Goal: Information Seeking & Learning: Check status

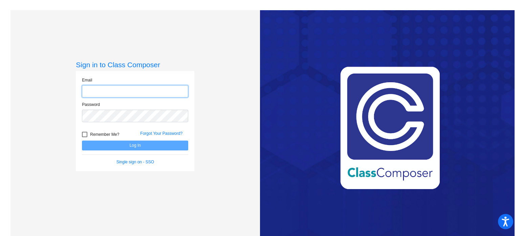
type input "[EMAIL_ADDRESS][DOMAIN_NAME]"
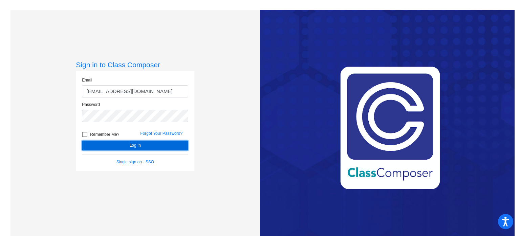
click at [147, 142] on button "Log In" at bounding box center [135, 145] width 106 height 10
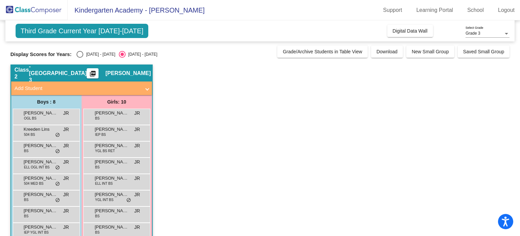
click at [474, 9] on link "School" at bounding box center [475, 10] width 27 height 11
click at [92, 11] on span "Kindergarten Academy - [PERSON_NAME]" at bounding box center [136, 10] width 137 height 11
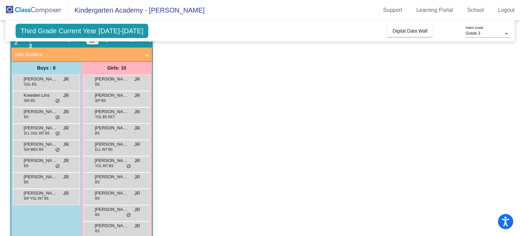
scroll to position [46, 0]
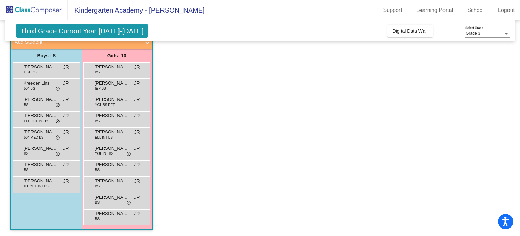
click at [43, 184] on span "IEP YGL INT BS" at bounding box center [36, 185] width 25 height 5
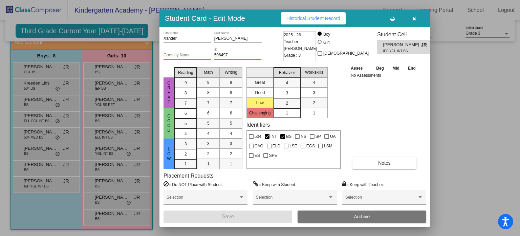
click at [413, 18] on icon "button" at bounding box center [415, 18] width 4 height 5
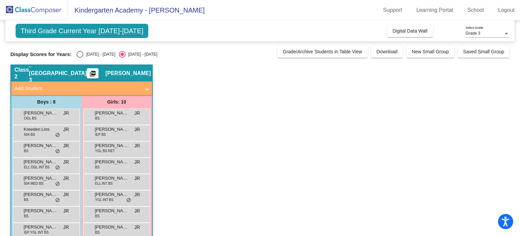
scroll to position [34, 0]
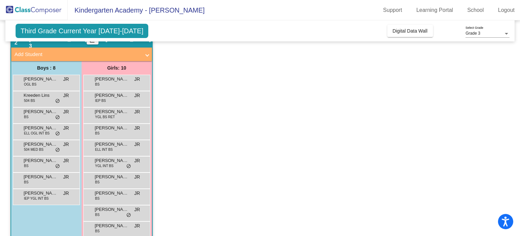
click at [42, 118] on div "[PERSON_NAME] [PERSON_NAME] lock do_not_disturb_alt" at bounding box center [45, 114] width 65 height 14
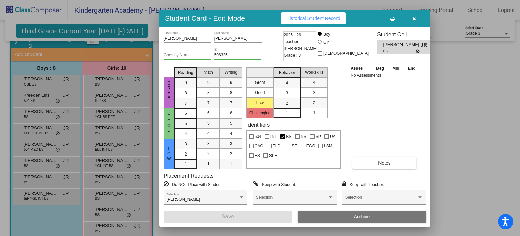
click at [302, 19] on span "Historical Student Record" at bounding box center [314, 18] width 54 height 5
click at [413, 17] on icon "button" at bounding box center [415, 18] width 4 height 5
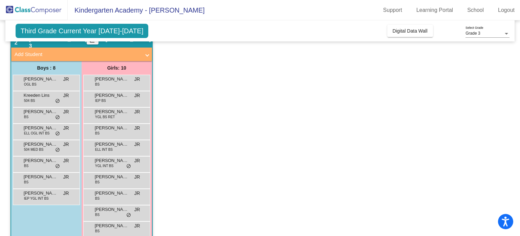
click at [41, 130] on span "ELL OGL INT BS" at bounding box center [37, 132] width 26 height 5
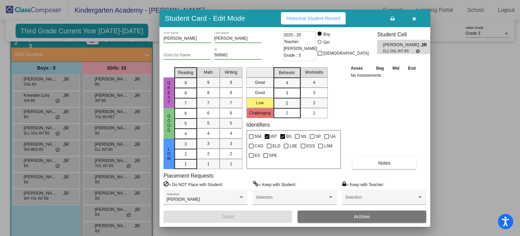
click at [323, 14] on button "Historical Student Record" at bounding box center [313, 18] width 65 height 12
click at [412, 16] on button "button" at bounding box center [415, 18] width 22 height 12
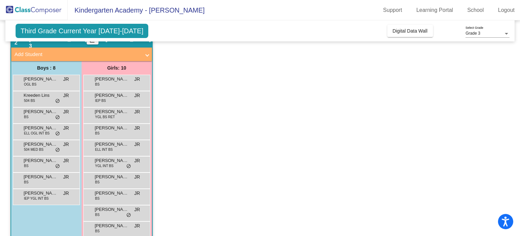
click at [41, 145] on span "[PERSON_NAME]" at bounding box center [41, 144] width 34 height 7
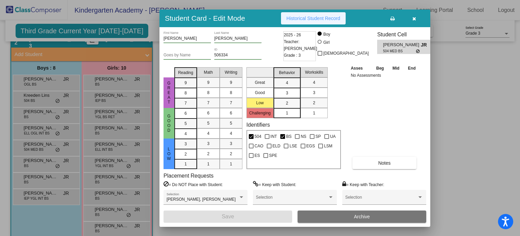
click at [336, 20] on span "Historical Student Record" at bounding box center [314, 18] width 54 height 5
click at [416, 16] on icon "button" at bounding box center [415, 18] width 4 height 5
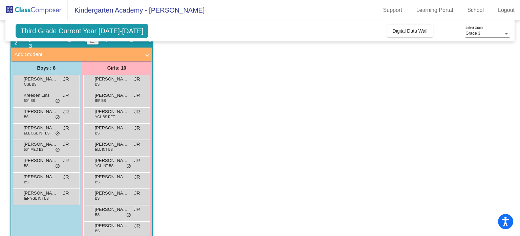
click at [47, 162] on span "[PERSON_NAME] [PERSON_NAME]" at bounding box center [41, 160] width 34 height 7
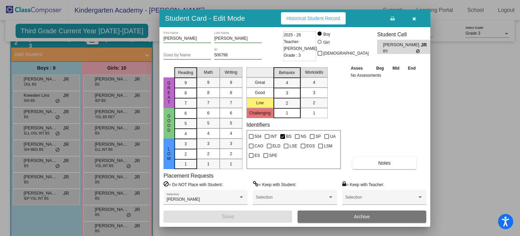
click at [309, 18] on span "Historical Student Record" at bounding box center [314, 18] width 54 height 5
click at [416, 19] on icon "button" at bounding box center [415, 18] width 4 height 5
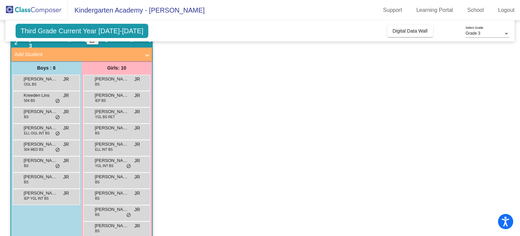
click at [41, 193] on span "[PERSON_NAME]" at bounding box center [41, 192] width 34 height 7
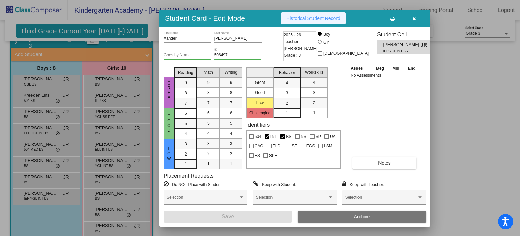
click at [319, 17] on span "Historical Student Record" at bounding box center [314, 18] width 54 height 5
click at [414, 16] on icon "button" at bounding box center [415, 18] width 4 height 5
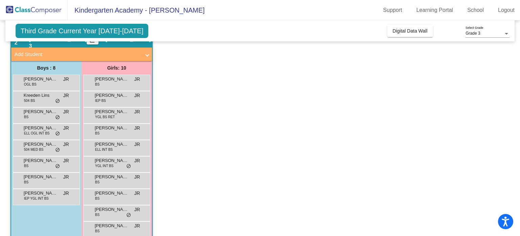
click at [122, 99] on div "[PERSON_NAME] IEP [PERSON_NAME] lock do_not_disturb_alt" at bounding box center [116, 98] width 65 height 14
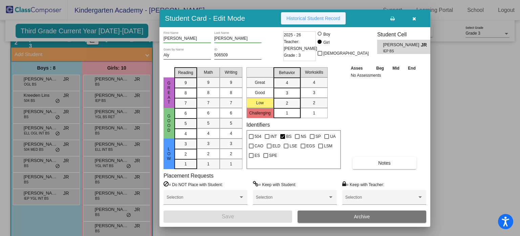
click at [335, 20] on span "Historical Student Record" at bounding box center [314, 18] width 54 height 5
click at [417, 19] on button "button" at bounding box center [415, 18] width 22 height 12
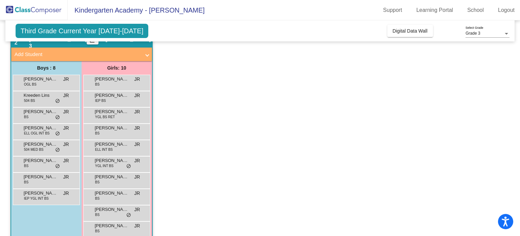
click at [122, 80] on span "[PERSON_NAME]" at bounding box center [112, 79] width 34 height 7
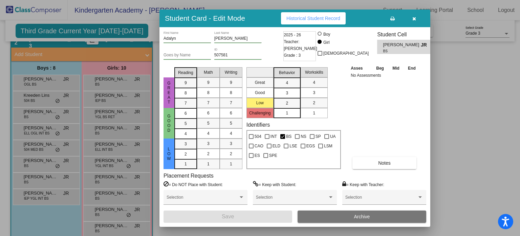
click at [328, 20] on span "Historical Student Record" at bounding box center [314, 18] width 54 height 5
click at [415, 22] on button "button" at bounding box center [415, 18] width 22 height 12
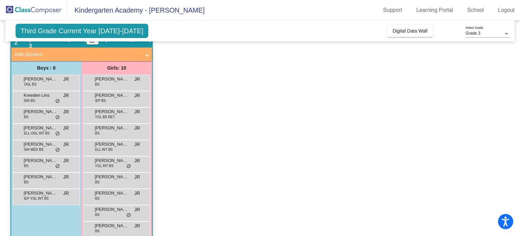
click at [111, 143] on span "[PERSON_NAME]" at bounding box center [112, 144] width 34 height 7
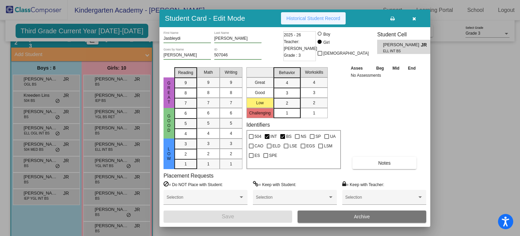
click at [314, 21] on button "Historical Student Record" at bounding box center [313, 18] width 65 height 12
click at [413, 16] on icon "button" at bounding box center [415, 18] width 4 height 5
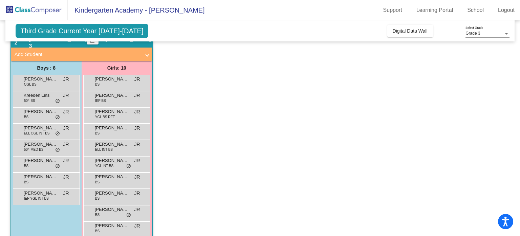
click at [114, 167] on div "[PERSON_NAME] YGL INT [PERSON_NAME] lock do_not_disturb_alt" at bounding box center [116, 163] width 65 height 14
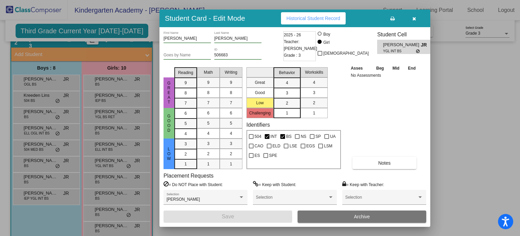
click at [325, 18] on span "Historical Student Record" at bounding box center [314, 18] width 54 height 5
click at [415, 17] on icon "button" at bounding box center [415, 18] width 4 height 5
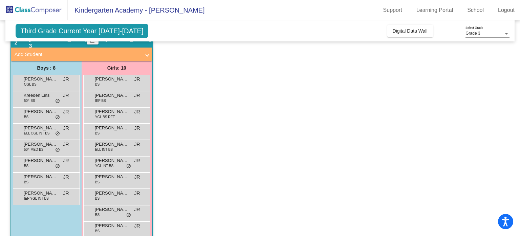
scroll to position [46, 0]
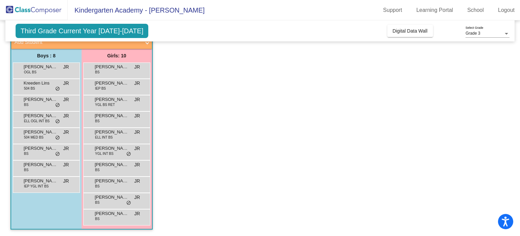
click at [111, 172] on div "[PERSON_NAME] [PERSON_NAME] lock do_not_disturb_alt" at bounding box center [116, 167] width 65 height 14
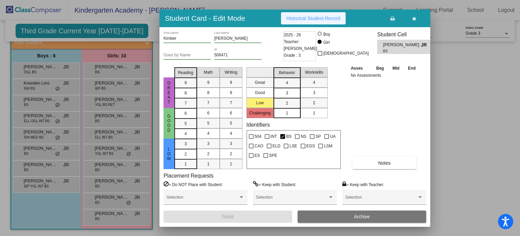
click at [326, 19] on span "Historical Student Record" at bounding box center [314, 18] width 54 height 5
click at [414, 16] on span "button" at bounding box center [415, 18] width 4 height 5
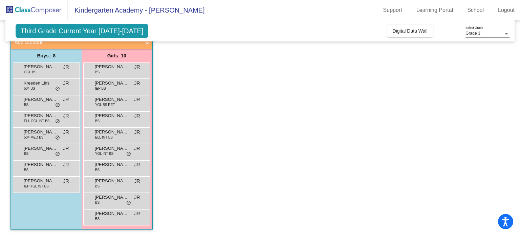
click at [114, 198] on span "[PERSON_NAME]" at bounding box center [112, 196] width 34 height 7
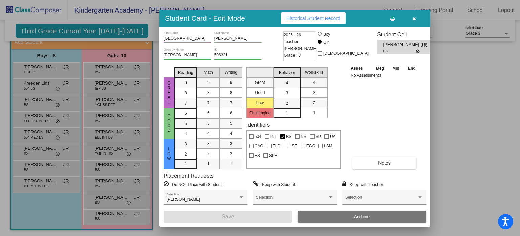
click at [414, 16] on span "button" at bounding box center [415, 18] width 4 height 5
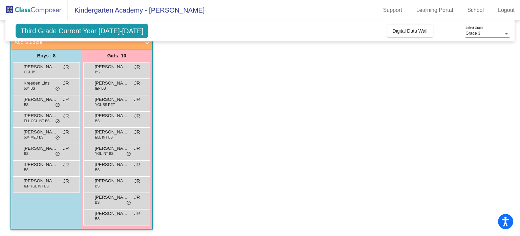
click at [119, 214] on span "[PERSON_NAME]" at bounding box center [112, 213] width 34 height 7
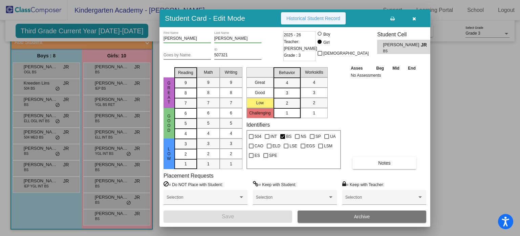
click at [318, 16] on span "Historical Student Record" at bounding box center [314, 18] width 54 height 5
click at [413, 17] on icon "button" at bounding box center [415, 18] width 4 height 5
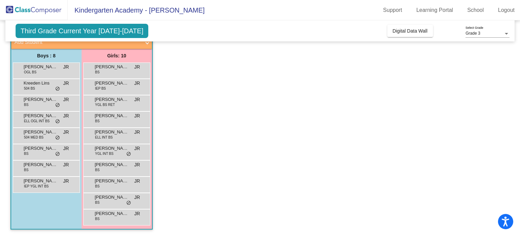
click at [246, 97] on app-classroom "Class 2 - Broad Street 3 picture_as_pdf [PERSON_NAME] Add Student First Name La…" at bounding box center [261, 127] width 500 height 218
